Goal: Task Accomplishment & Management: Manage account settings

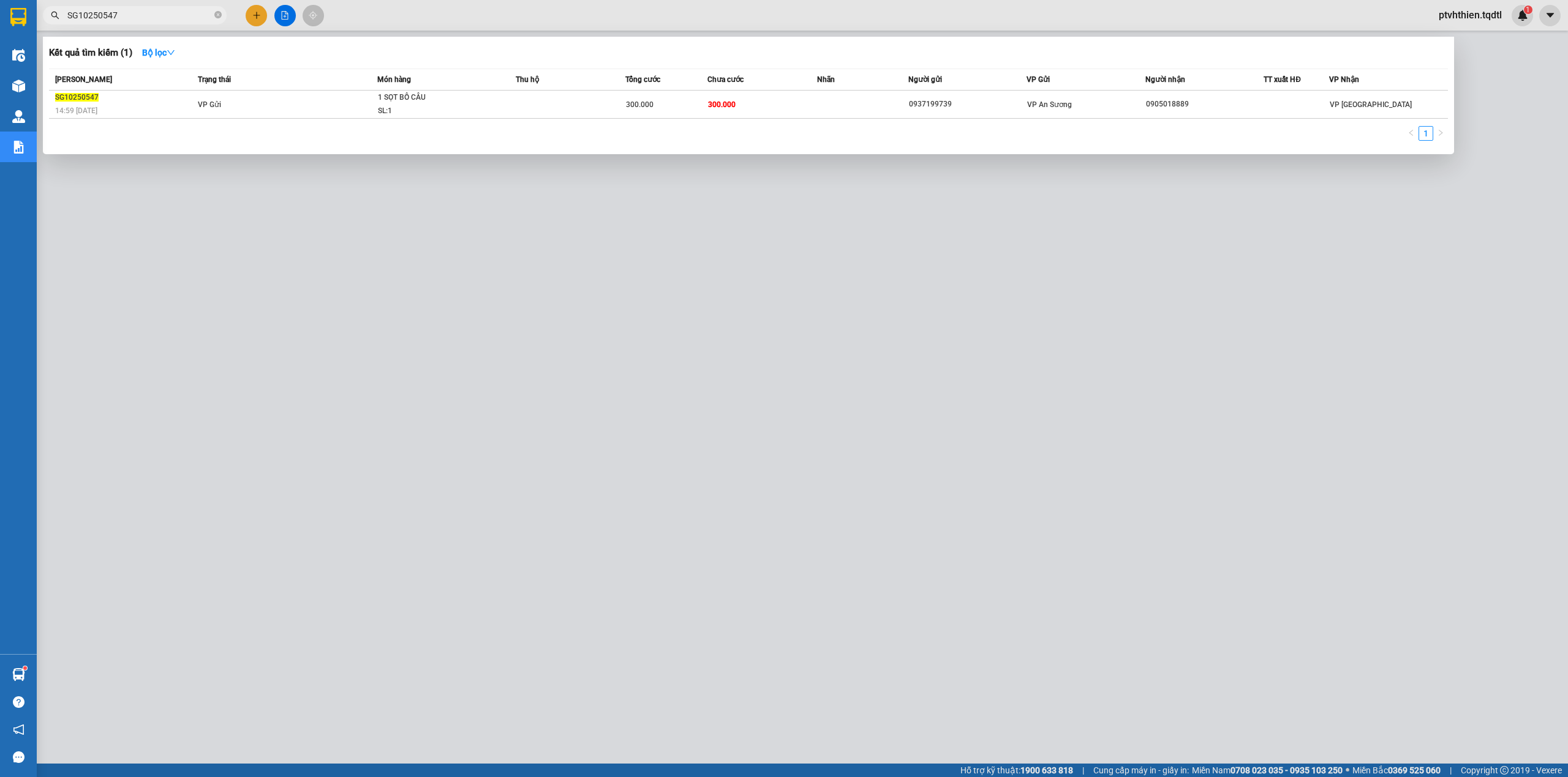
drag, startPoint x: 0, startPoint y: 0, endPoint x: 104, endPoint y: 18, distance: 105.5
click at [104, 18] on input "SG10250547" at bounding box center [140, 15] width 145 height 13
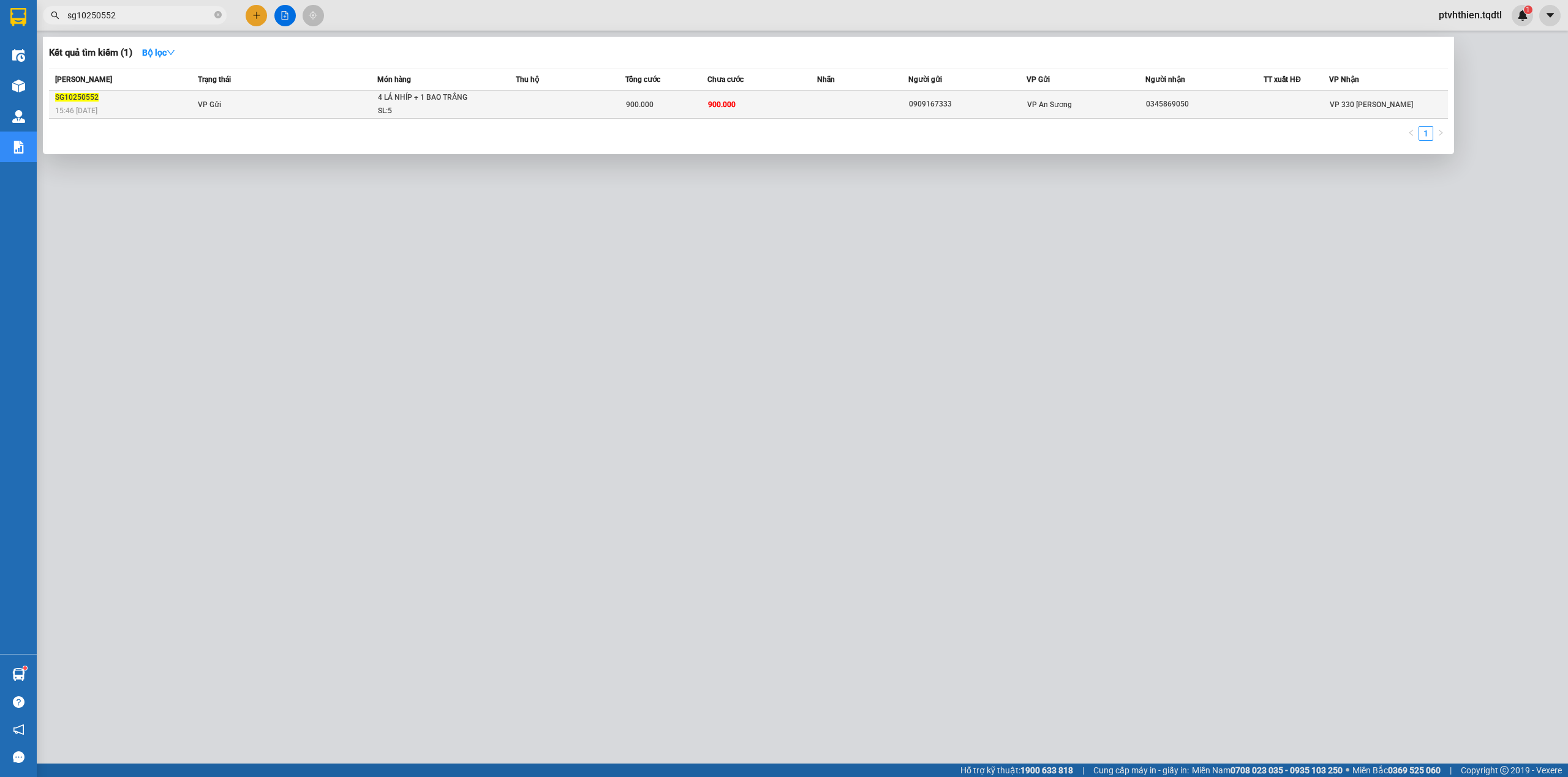
type input "sg10250552"
click at [407, 104] on div "4 LÁ NHÍP + 1 BAO TRẮNG" at bounding box center [423, 98] width 92 height 13
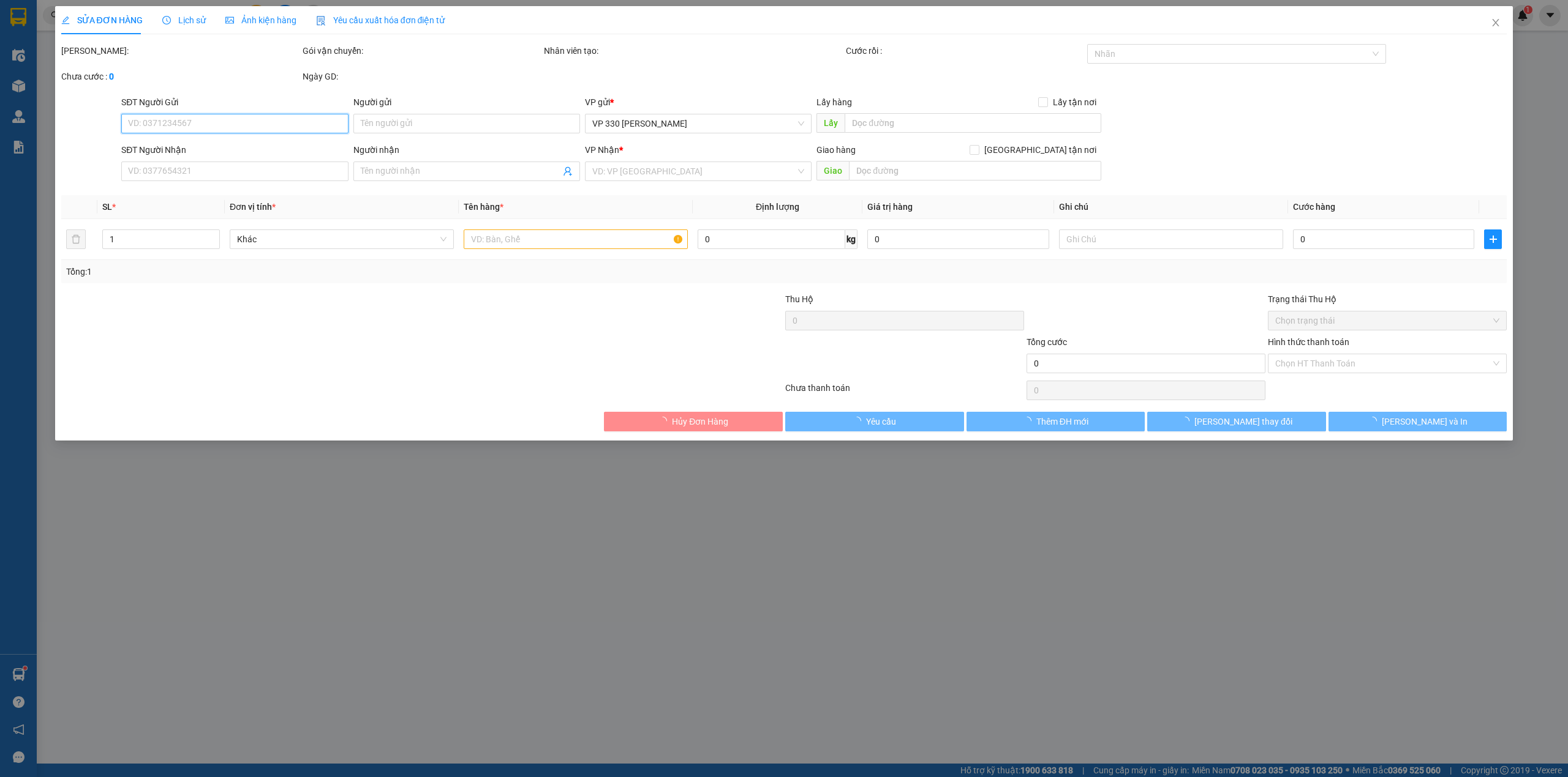
type input "0909167333"
type input "0345869050"
type input "900.000"
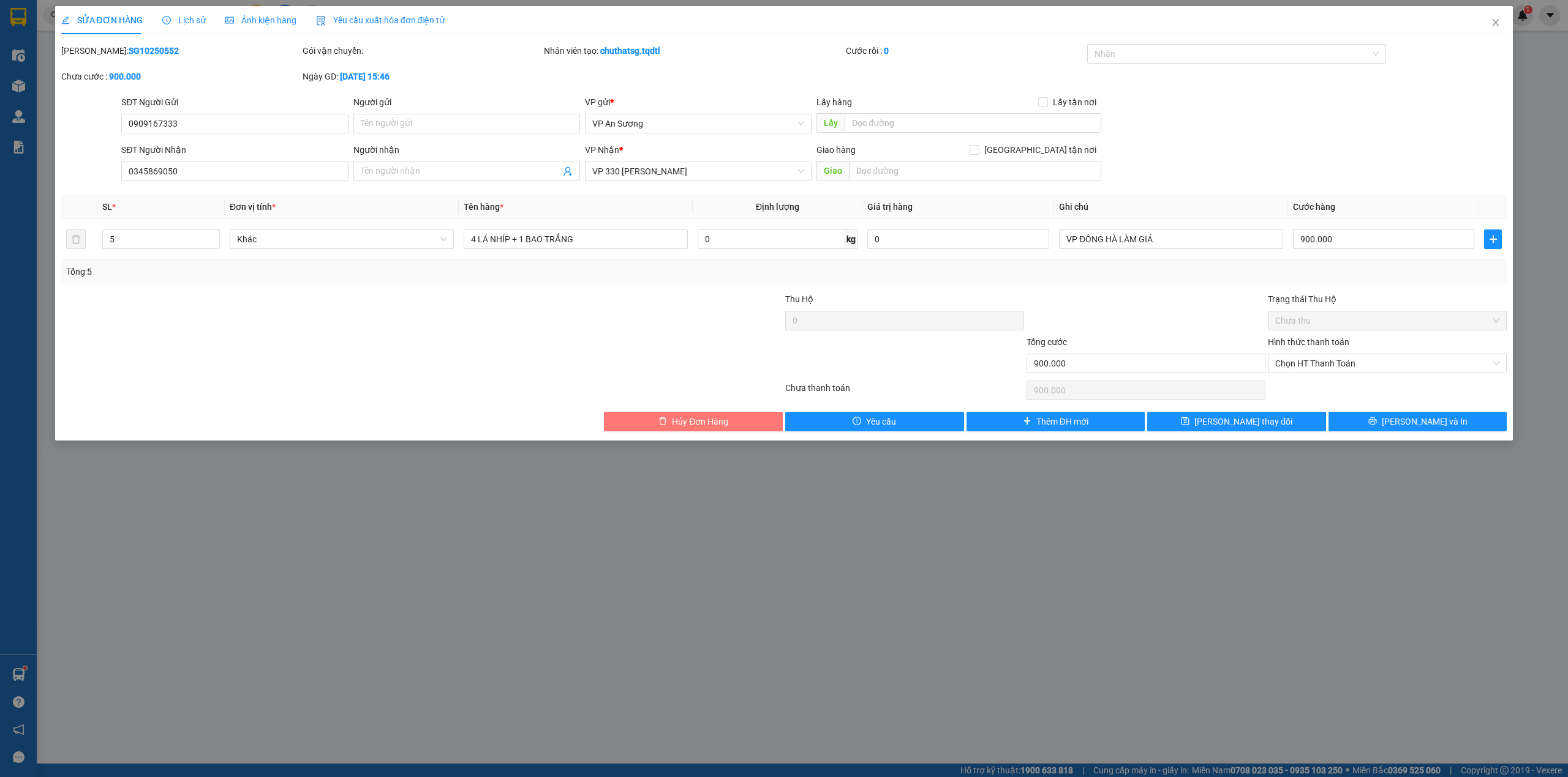
click at [674, 426] on span "Hủy Đơn Hàng" at bounding box center [700, 421] width 57 height 13
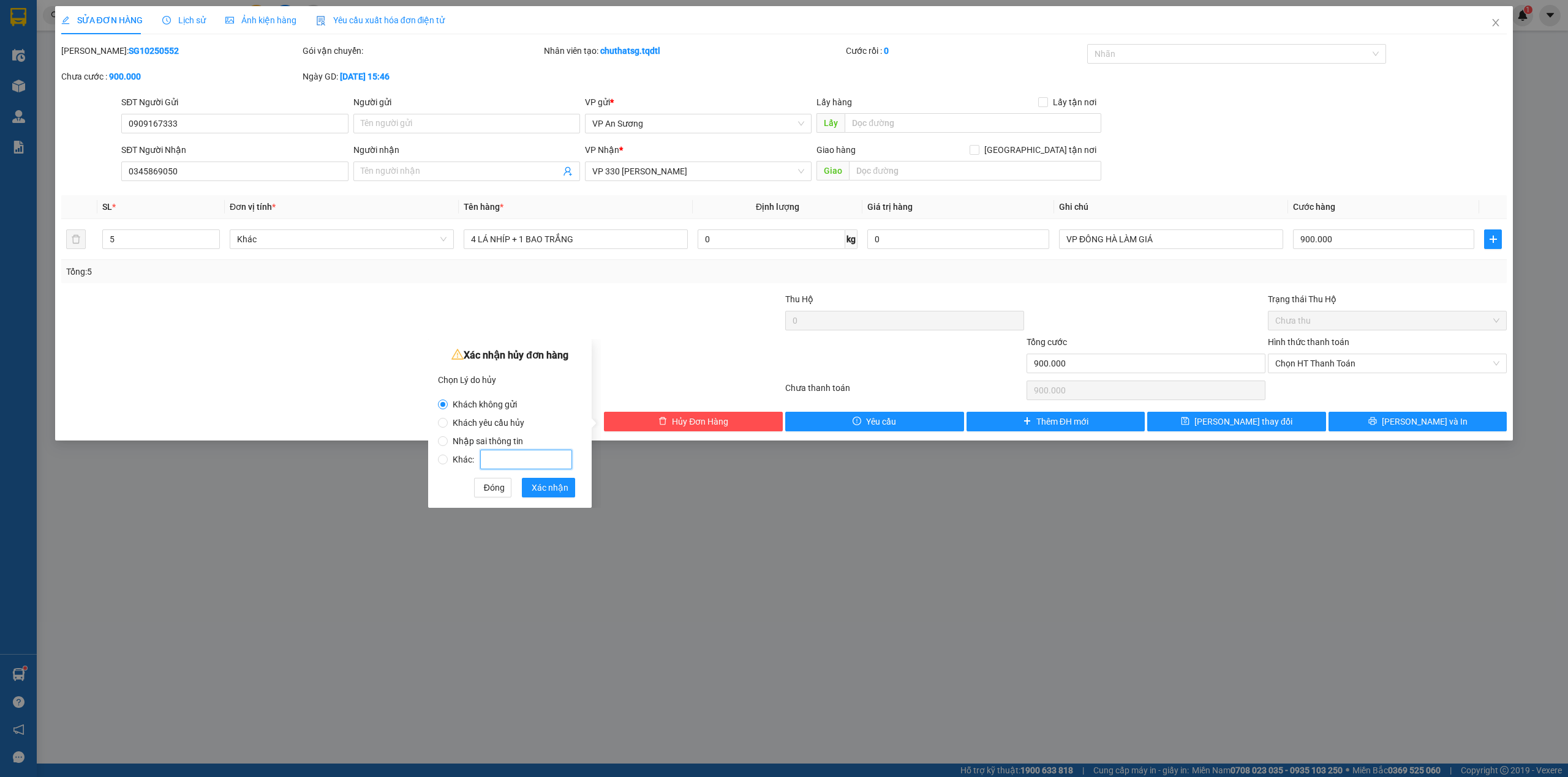
click at [542, 459] on input "Khác:" at bounding box center [525, 460] width 92 height 19
radio input "false"
radio input "true"
type input "kh chê giá cao mang về"
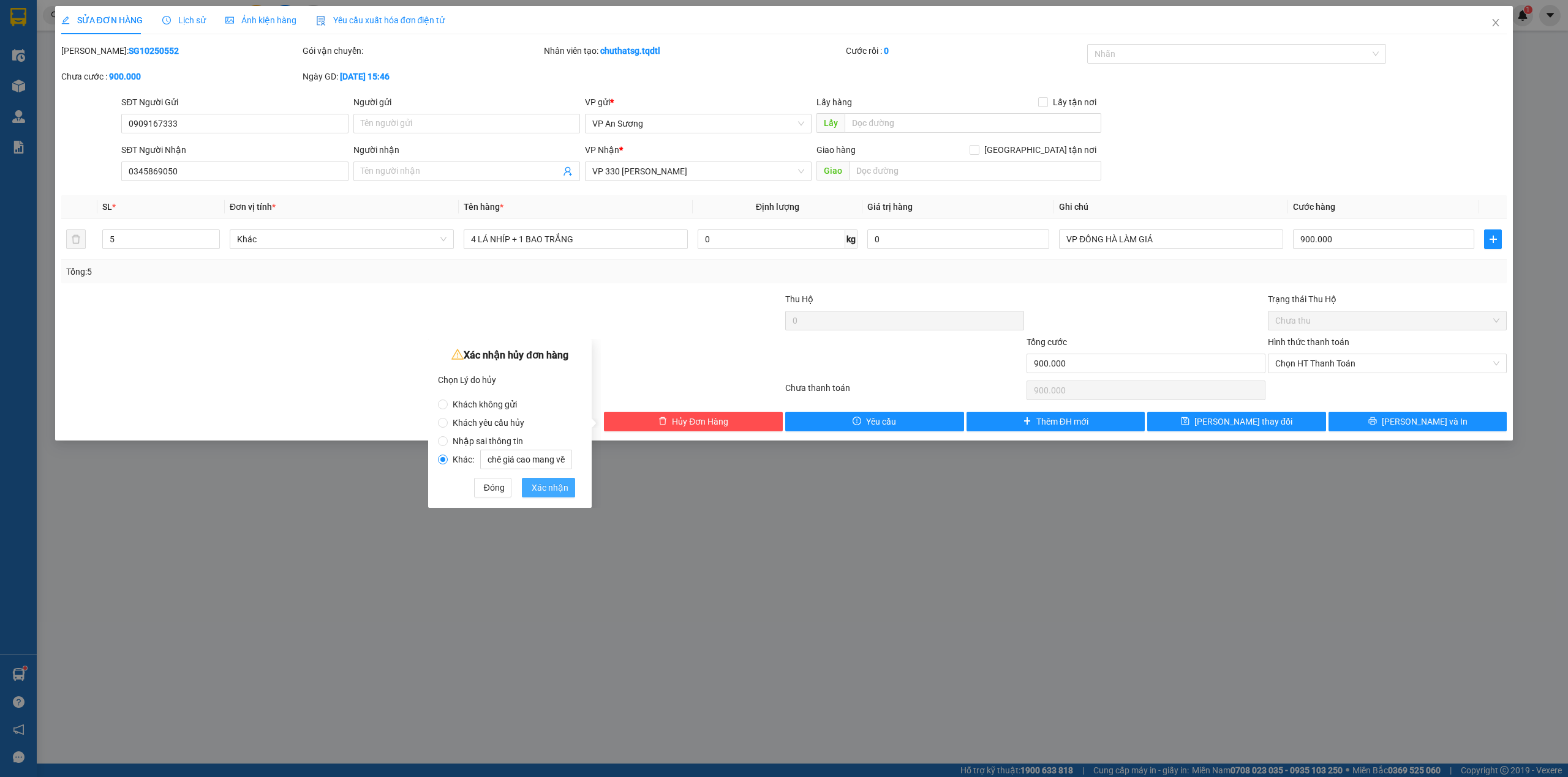
click at [547, 489] on span "Xác nhận" at bounding box center [550, 487] width 37 height 13
